Goal: Information Seeking & Learning: Learn about a topic

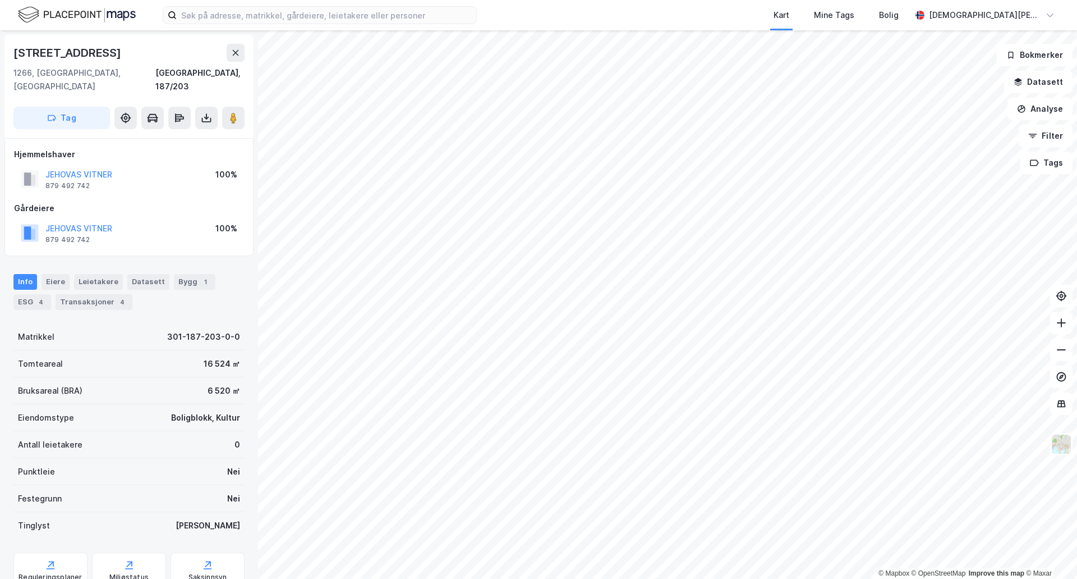
scroll to position [1, 0]
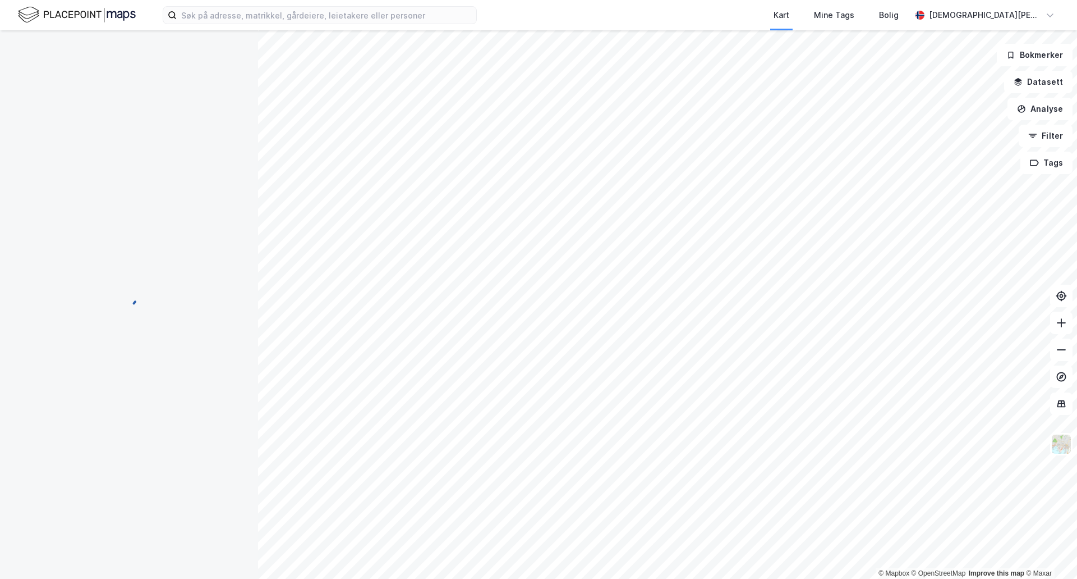
scroll to position [1, 0]
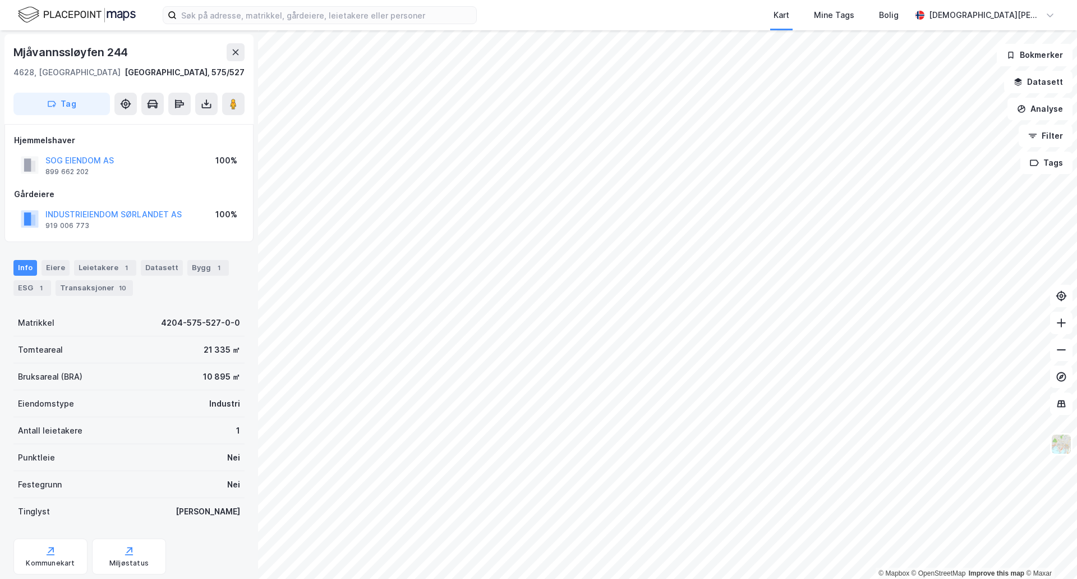
click at [207, 172] on div "SOG EIENDOM AS 899 662 202 100%" at bounding box center [129, 165] width 230 height 27
drag, startPoint x: 223, startPoint y: 378, endPoint x: 158, endPoint y: 370, distance: 66.1
click at [159, 370] on div "Bruksareal (BRA) 10 895 ㎡" at bounding box center [128, 376] width 231 height 27
click at [122, 383] on div "Bruksareal (BRA) 10 895 ㎡" at bounding box center [128, 376] width 231 height 27
click at [187, 267] on div "Bygg 1" at bounding box center [208, 268] width 42 height 16
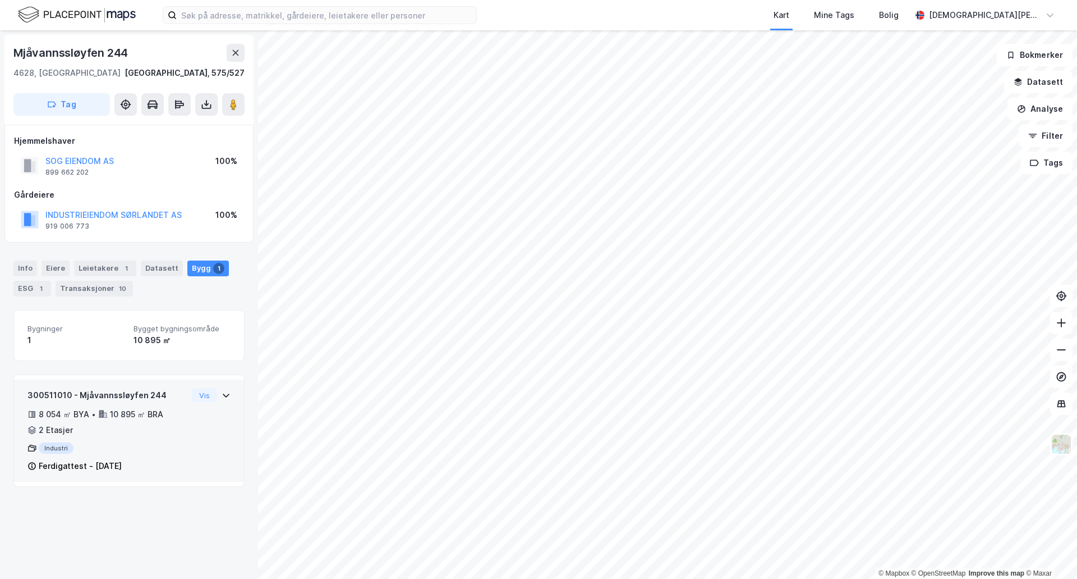
click at [190, 438] on div "300511010 - Mjåvannssløyfen 244 8 054 ㎡ BYA • 10 895 ㎡ BRA • 2 Etasjer Industri…" at bounding box center [128, 434] width 203 height 93
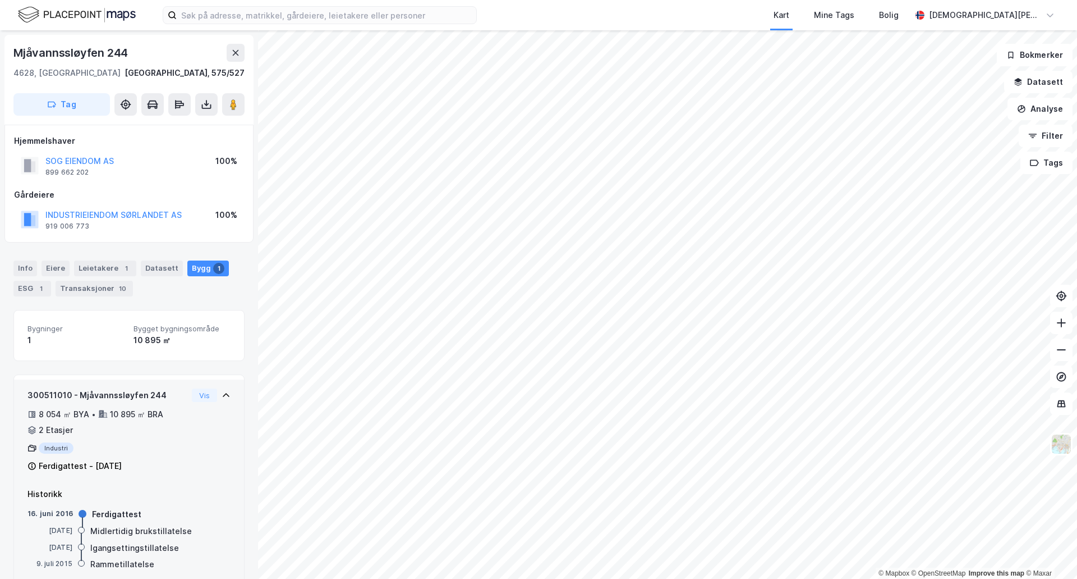
click at [196, 437] on div "300511010 - Mjåvannssløyfen 244 8 054 ㎡ BYA • 10 895 ㎡ BRA • 2 Etasjer Industri…" at bounding box center [128, 434] width 203 height 93
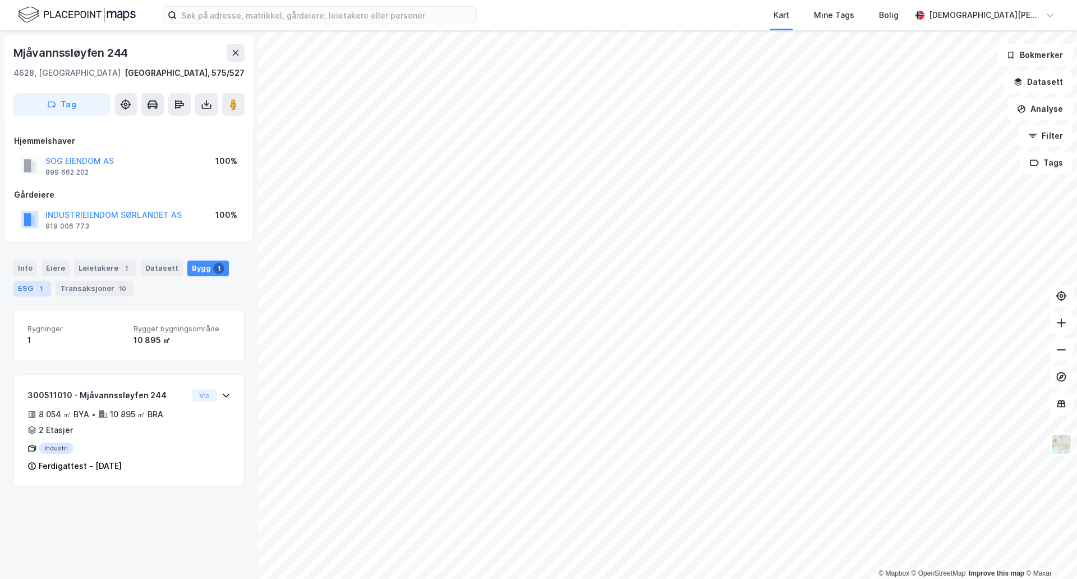
click at [36, 286] on div "1" at bounding box center [40, 288] width 11 height 11
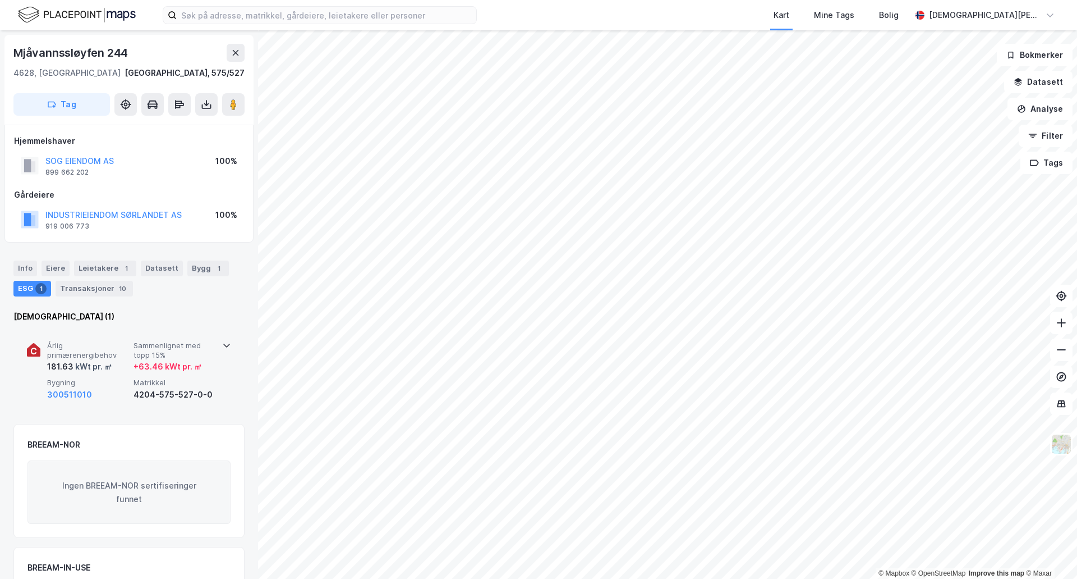
click at [218, 343] on div "Årlig primærenergibehov 181.63 kWt pr. ㎡ Sammenlignet med topp 15% + 63.46 kWt …" at bounding box center [129, 371] width 204 height 87
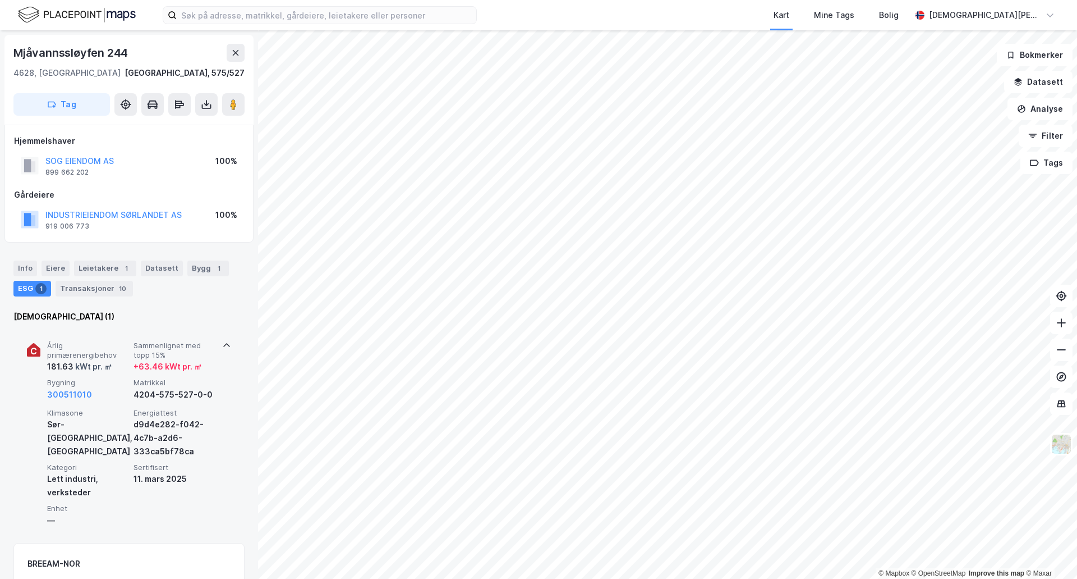
click at [222, 343] on icon at bounding box center [226, 345] width 9 height 9
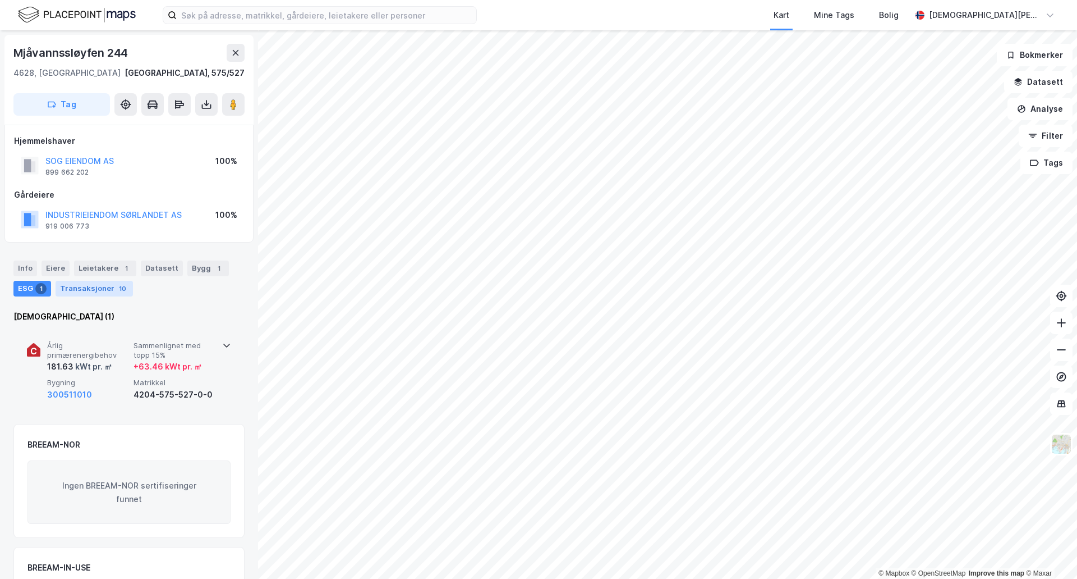
click at [117, 286] on div "10" at bounding box center [123, 288] width 12 height 11
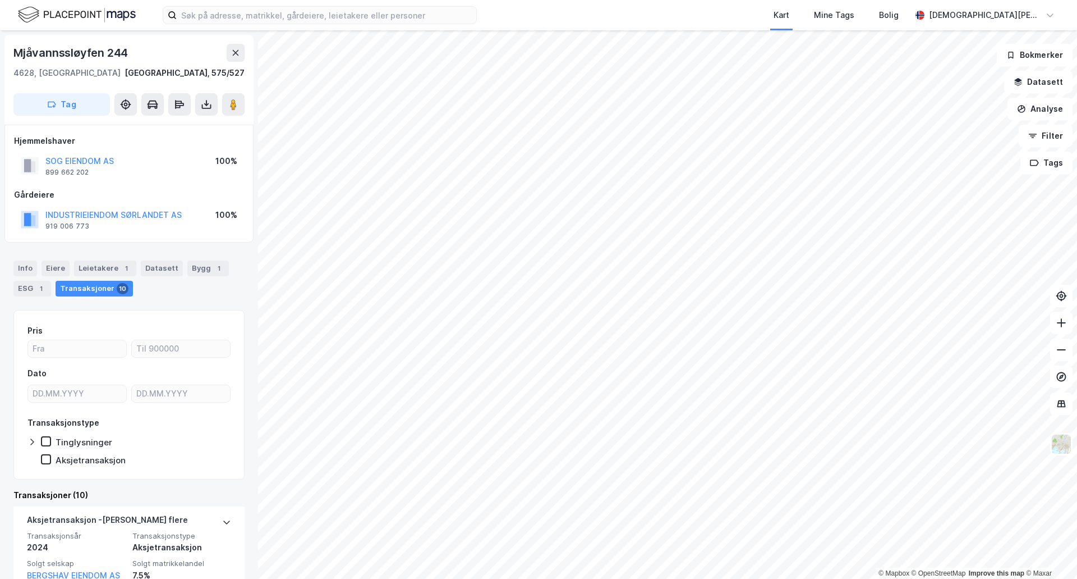
click at [84, 153] on div "SOG EIENDOM AS 899 662 202 100%" at bounding box center [129, 165] width 230 height 27
click at [0, 0] on button "SOG EIENDOM AS" at bounding box center [0, 0] width 0 height 0
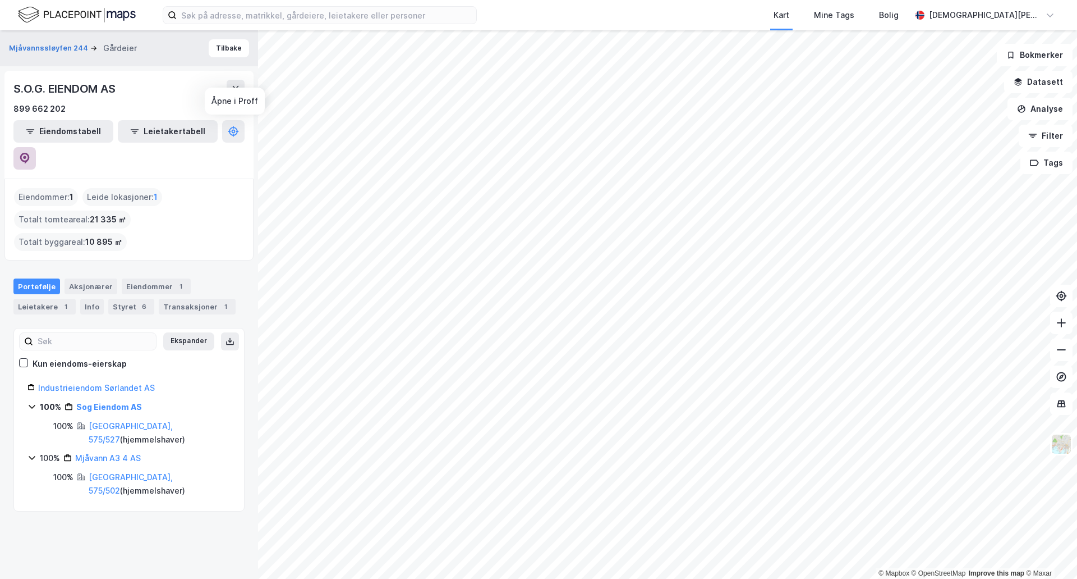
click at [30, 153] on icon at bounding box center [24, 158] width 11 height 11
